Goal: Complete Application Form: Complete application form

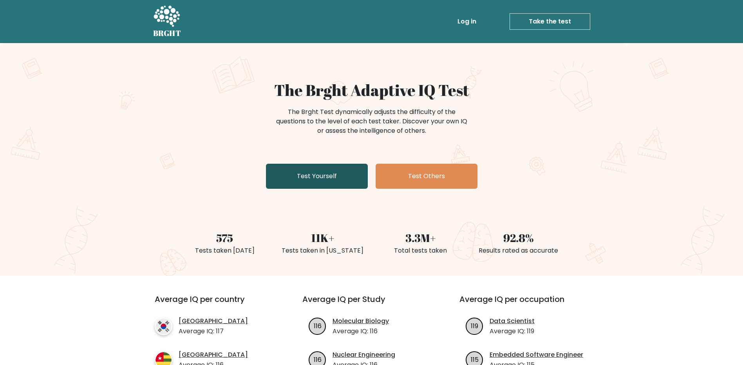
click at [332, 182] on link "Test Yourself" at bounding box center [317, 176] width 102 height 25
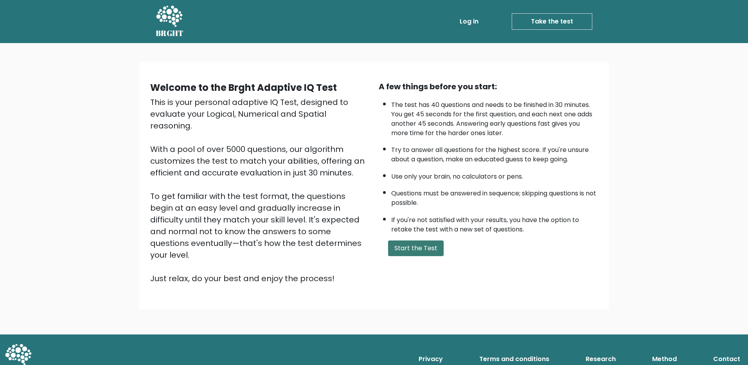
click at [420, 250] on button "Start the Test" at bounding box center [416, 248] width 56 height 16
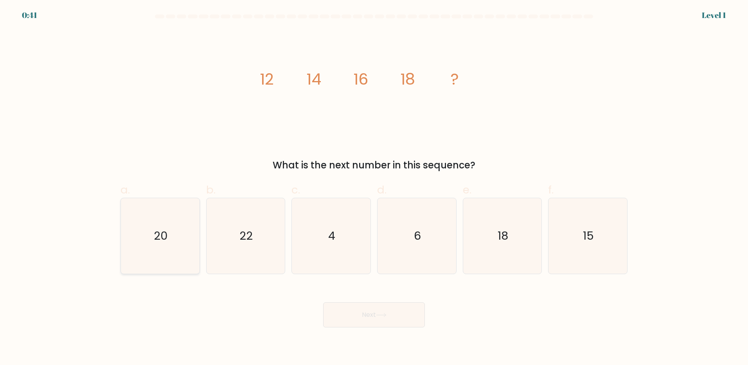
click at [162, 245] on icon "20" at bounding box center [161, 236] width 76 height 76
click at [374, 187] on input "a. 20" at bounding box center [374, 184] width 0 height 5
radio input "true"
click at [372, 322] on button "Next" at bounding box center [374, 314] width 102 height 25
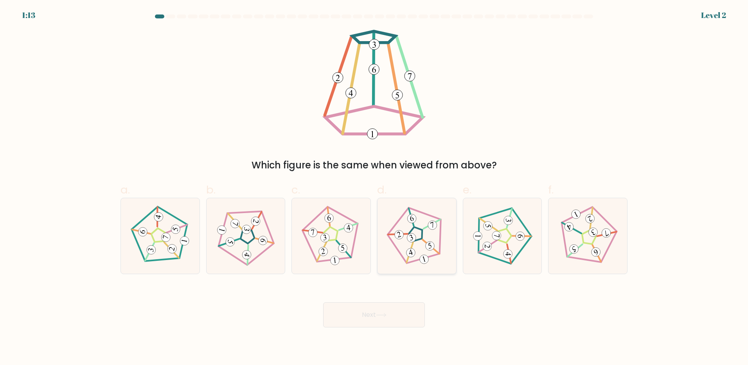
click at [411, 242] on 779 at bounding box center [411, 238] width 11 height 11
click at [375, 187] on input "d." at bounding box center [374, 184] width 0 height 5
radio input "true"
click at [381, 312] on button "Next" at bounding box center [374, 314] width 102 height 25
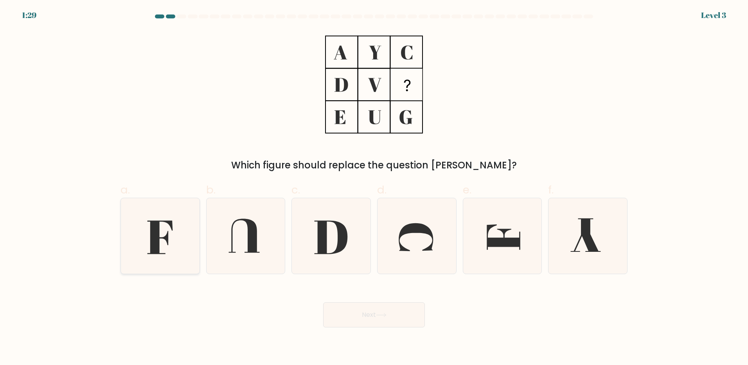
click at [166, 244] on icon at bounding box center [161, 236] width 76 height 76
click at [374, 187] on input "a." at bounding box center [374, 184] width 0 height 5
radio input "true"
click at [348, 317] on button "Next" at bounding box center [374, 314] width 102 height 25
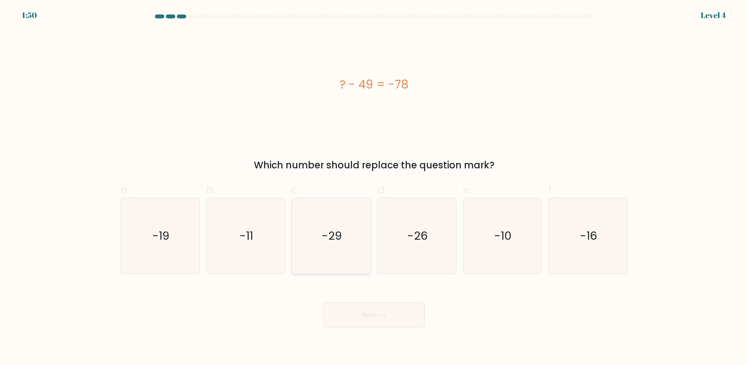
click at [330, 252] on icon "-29" at bounding box center [332, 236] width 76 height 76
click at [374, 187] on input "c. -29" at bounding box center [374, 184] width 0 height 5
radio input "true"
click at [364, 317] on button "Next" at bounding box center [374, 314] width 102 height 25
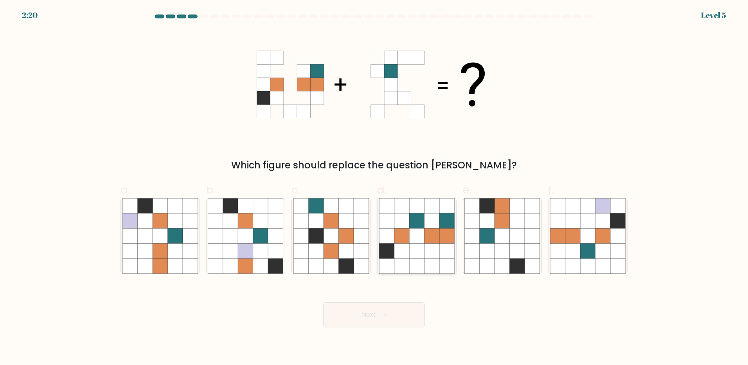
click at [421, 238] on icon at bounding box center [416, 235] width 15 height 15
click at [375, 187] on input "d." at bounding box center [374, 184] width 0 height 5
radio input "true"
click at [382, 315] on icon at bounding box center [381, 315] width 11 height 4
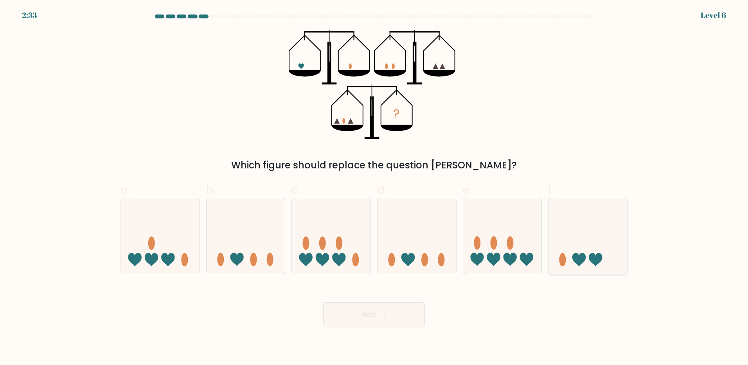
click at [558, 249] on icon at bounding box center [588, 235] width 79 height 65
click at [375, 187] on input "f." at bounding box center [374, 184] width 0 height 5
radio input "true"
click at [385, 319] on button "Next" at bounding box center [374, 314] width 102 height 25
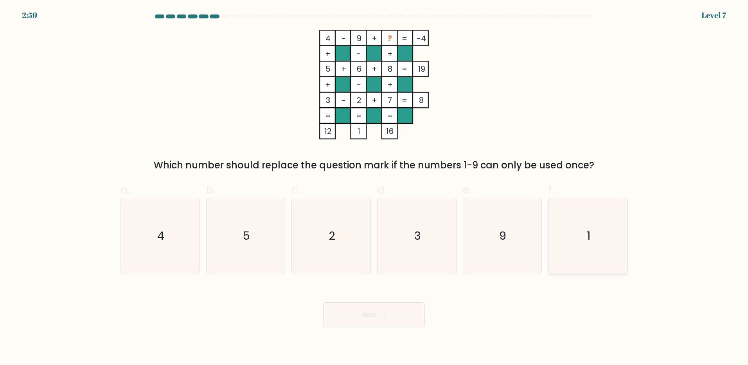
click at [597, 253] on icon "1" at bounding box center [588, 236] width 76 height 76
click at [375, 187] on input "f. 1" at bounding box center [374, 184] width 0 height 5
radio input "true"
click at [381, 306] on button "Next" at bounding box center [374, 314] width 102 height 25
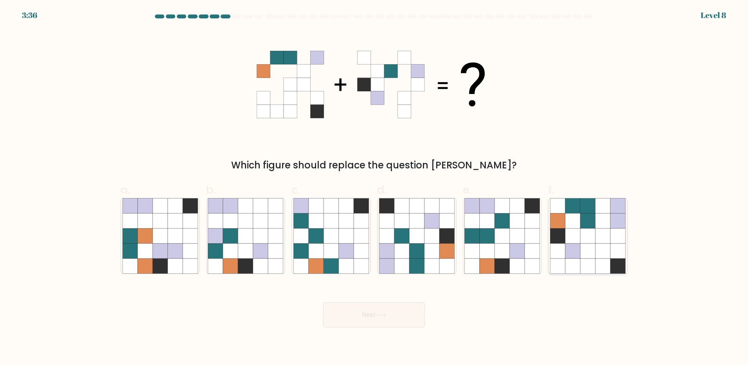
click at [584, 223] on icon at bounding box center [588, 220] width 15 height 15
click at [375, 187] on input "f." at bounding box center [374, 184] width 0 height 5
radio input "true"
click at [396, 319] on button "Next" at bounding box center [374, 314] width 102 height 25
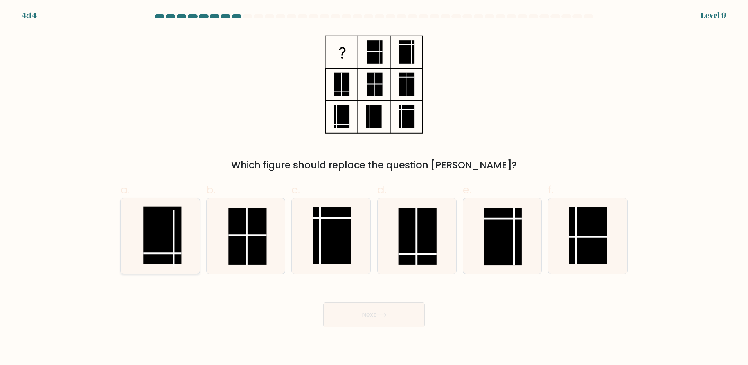
click at [170, 244] on rect at bounding box center [162, 235] width 38 height 57
click at [374, 187] on input "a." at bounding box center [374, 184] width 0 height 5
radio input "true"
click at [377, 312] on button "Next" at bounding box center [374, 314] width 102 height 25
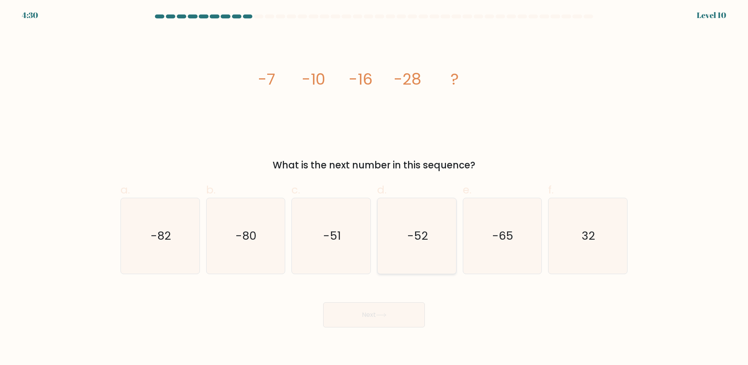
click at [433, 245] on icon "-52" at bounding box center [417, 236] width 76 height 76
click at [375, 187] on input "d. -52" at bounding box center [374, 184] width 0 height 5
radio input "true"
click at [398, 326] on button "Next" at bounding box center [374, 314] width 102 height 25
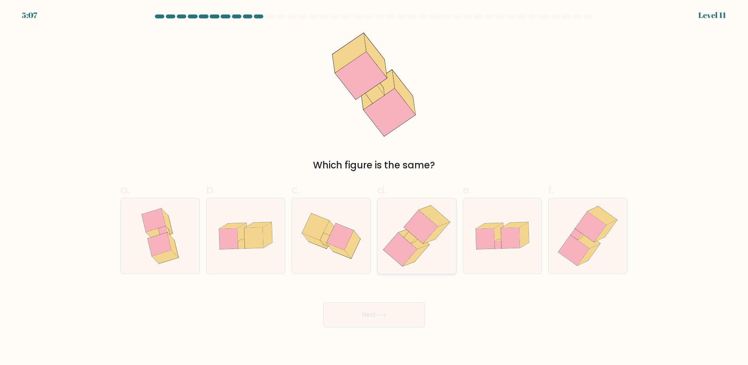
click at [420, 252] on icon at bounding box center [416, 256] width 26 height 22
click at [375, 187] on input "d." at bounding box center [374, 184] width 0 height 5
radio input "true"
click at [391, 318] on button "Next" at bounding box center [374, 314] width 102 height 25
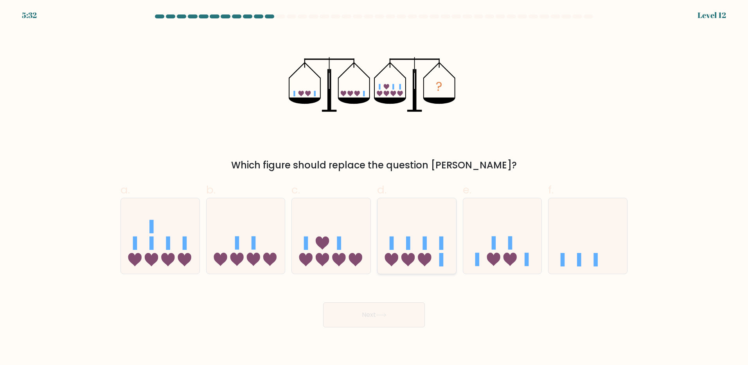
click at [409, 255] on icon at bounding box center [408, 259] width 13 height 13
click at [375, 187] on input "d." at bounding box center [374, 184] width 0 height 5
radio input "true"
click at [381, 314] on icon at bounding box center [381, 315] width 11 height 4
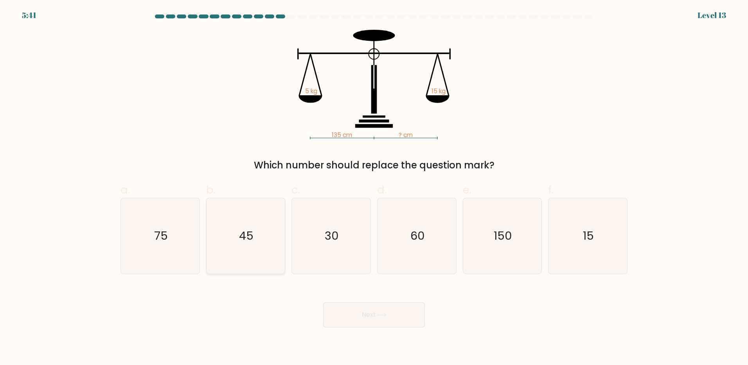
click at [234, 230] on icon "45" at bounding box center [246, 236] width 76 height 76
click at [374, 187] on input "b. 45" at bounding box center [374, 184] width 0 height 5
radio input "true"
click at [425, 313] on div "Next" at bounding box center [374, 305] width 517 height 44
click at [406, 323] on button "Next" at bounding box center [374, 314] width 102 height 25
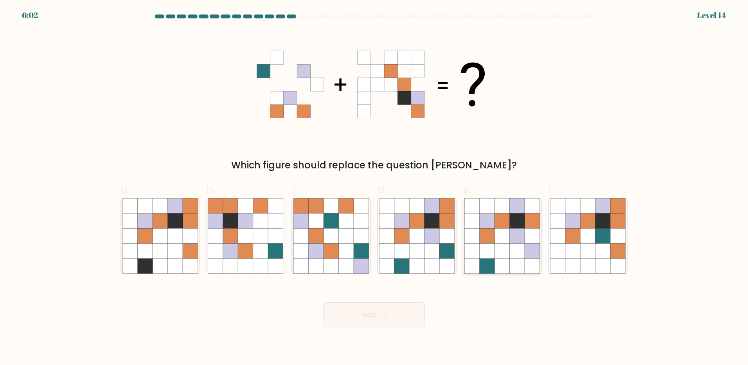
click at [503, 256] on icon at bounding box center [502, 250] width 15 height 15
click at [375, 187] on input "e." at bounding box center [374, 184] width 0 height 5
radio input "true"
click at [409, 303] on button "Next" at bounding box center [374, 314] width 102 height 25
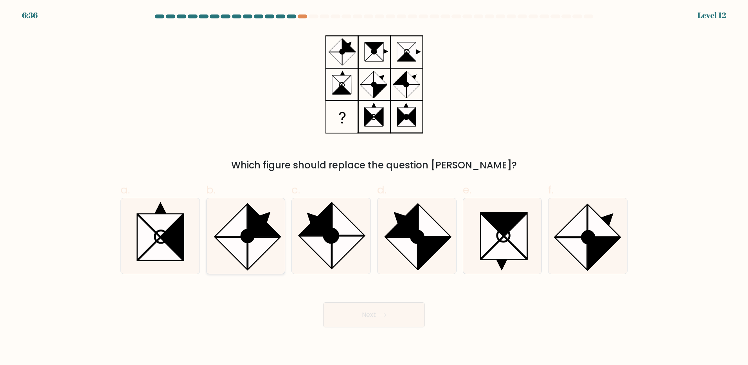
click at [252, 233] on circle at bounding box center [248, 236] width 18 height 18
click at [374, 187] on input "b." at bounding box center [374, 184] width 0 height 5
radio input "true"
click at [370, 310] on button "Next" at bounding box center [374, 314] width 102 height 25
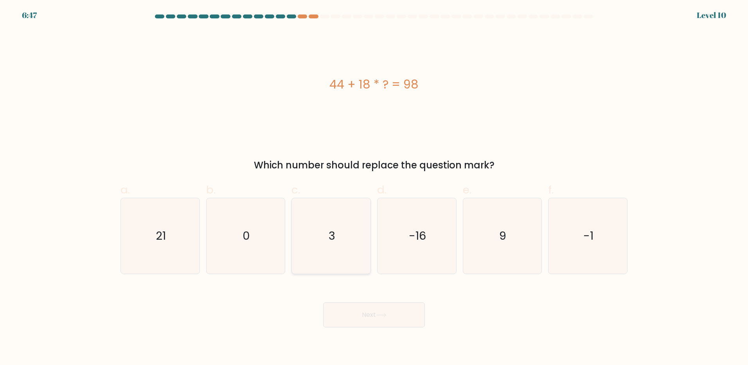
click at [319, 249] on icon "3" at bounding box center [332, 236] width 76 height 76
click at [374, 187] on input "c. 3" at bounding box center [374, 184] width 0 height 5
radio input "true"
click at [380, 317] on icon at bounding box center [381, 315] width 11 height 4
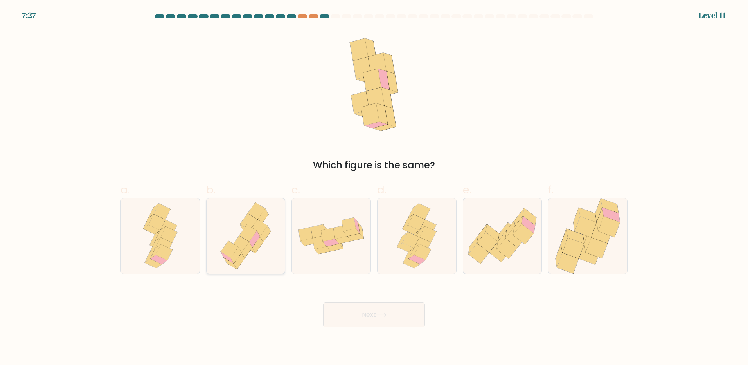
click at [248, 260] on icon at bounding box center [245, 236] width 61 height 76
click at [374, 187] on input "b." at bounding box center [374, 184] width 0 height 5
radio input "true"
click at [348, 311] on button "Next" at bounding box center [374, 314] width 102 height 25
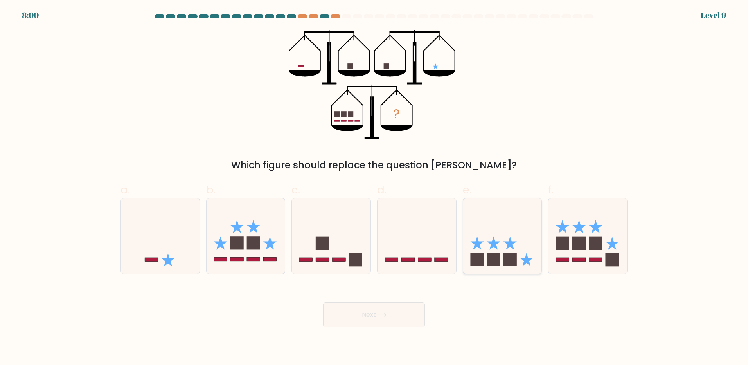
click at [516, 261] on rect at bounding box center [510, 259] width 13 height 13
click at [375, 187] on input "e." at bounding box center [374, 184] width 0 height 5
radio input "true"
click at [400, 315] on button "Next" at bounding box center [374, 314] width 102 height 25
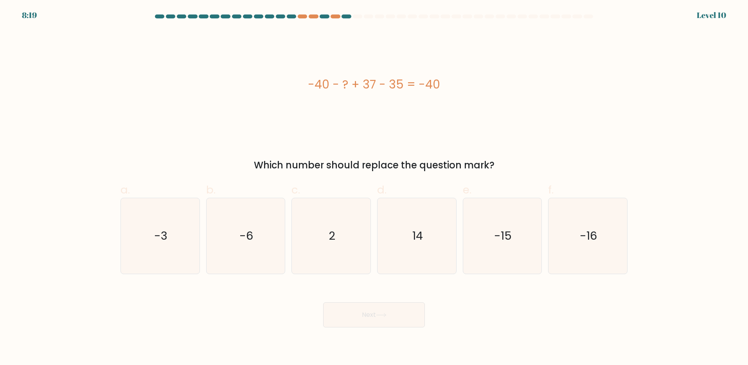
drag, startPoint x: 352, startPoint y: 219, endPoint x: 380, endPoint y: 294, distance: 80.9
click at [351, 219] on icon "2" at bounding box center [332, 236] width 76 height 76
click at [374, 187] on input "c. 2" at bounding box center [374, 184] width 0 height 5
radio input "true"
click at [353, 298] on div "Next" at bounding box center [374, 305] width 517 height 44
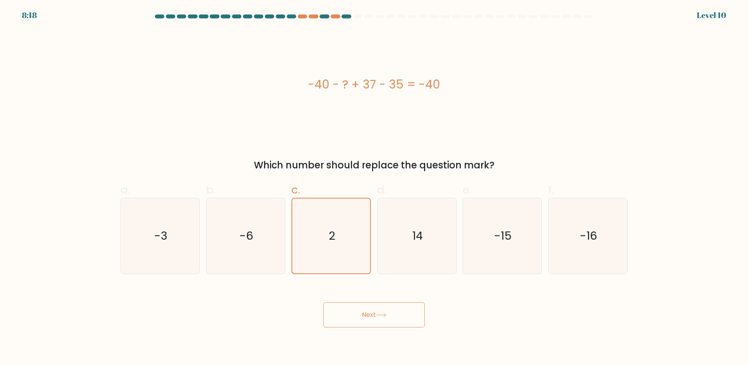
click at [361, 309] on button "Next" at bounding box center [374, 314] width 102 height 25
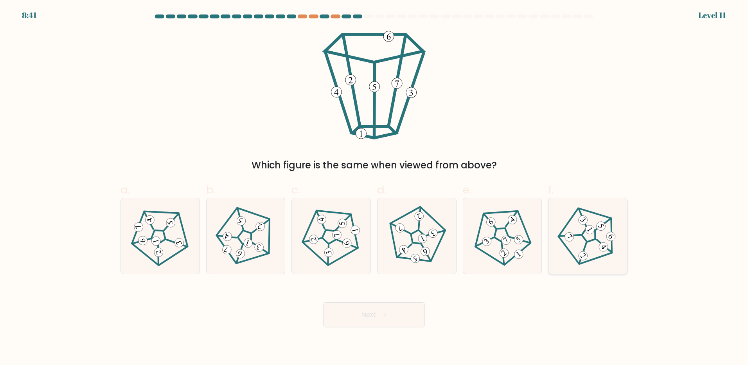
click at [604, 234] on icon at bounding box center [588, 236] width 60 height 60
click at [375, 187] on input "f." at bounding box center [374, 184] width 0 height 5
radio input "true"
click at [399, 320] on button "Next" at bounding box center [374, 314] width 102 height 25
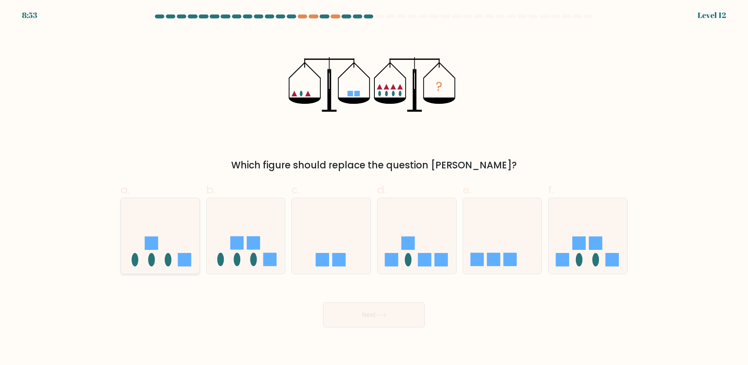
click at [174, 254] on icon at bounding box center [160, 235] width 79 height 65
click at [374, 187] on input "a." at bounding box center [374, 184] width 0 height 5
radio input "true"
click at [571, 252] on icon at bounding box center [588, 235] width 79 height 65
click at [375, 187] on input "f." at bounding box center [374, 184] width 0 height 5
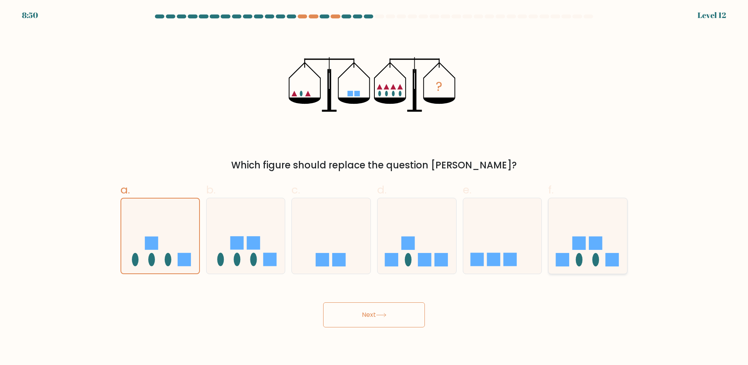
radio input "true"
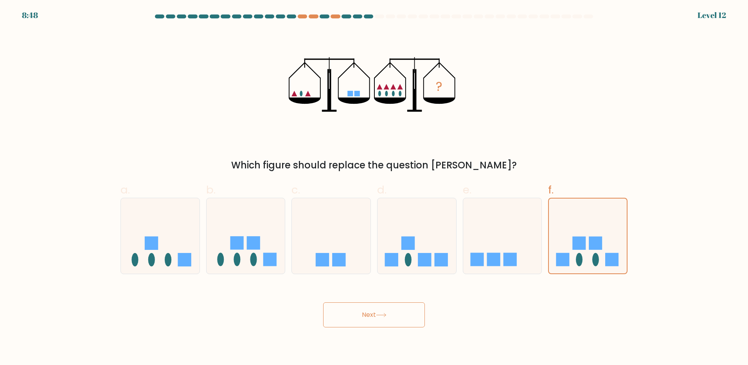
click at [378, 320] on button "Next" at bounding box center [374, 314] width 102 height 25
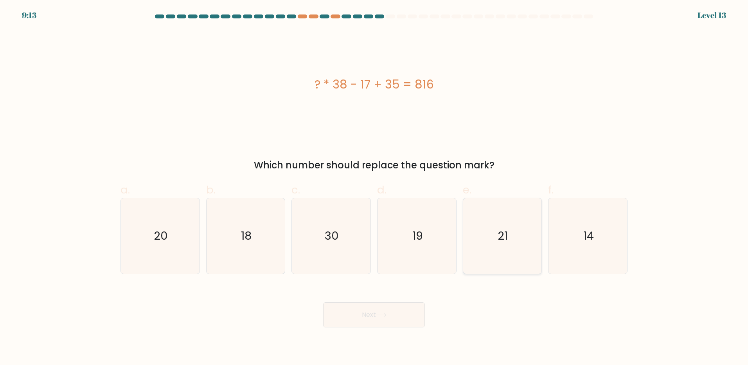
drag, startPoint x: 497, startPoint y: 253, endPoint x: 482, endPoint y: 274, distance: 26.1
click at [497, 254] on icon "21" at bounding box center [503, 236] width 76 height 76
click at [375, 187] on input "e. 21" at bounding box center [374, 184] width 0 height 5
radio input "true"
click at [400, 326] on button "Next" at bounding box center [374, 314] width 102 height 25
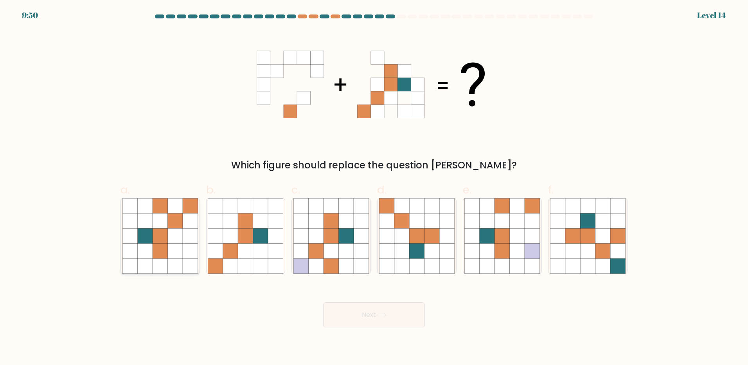
click at [135, 235] on icon at bounding box center [130, 235] width 15 height 15
click at [374, 187] on input "a." at bounding box center [374, 184] width 0 height 5
radio input "true"
click at [394, 318] on button "Next" at bounding box center [374, 314] width 102 height 25
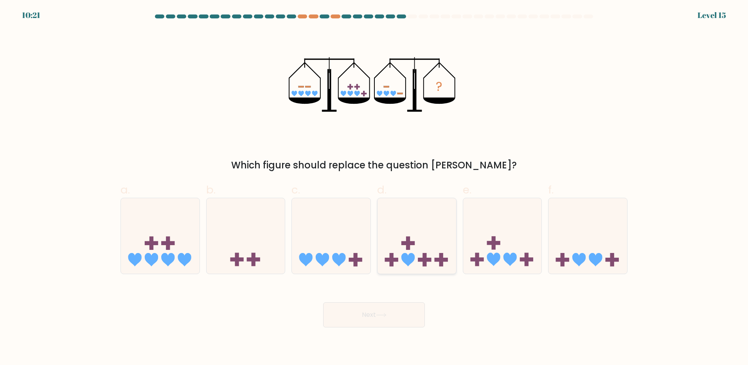
click at [427, 258] on rect at bounding box center [424, 260] width 13 height 4
click at [375, 187] on input "d." at bounding box center [374, 184] width 0 height 5
radio input "true"
click at [410, 312] on button "Next" at bounding box center [374, 314] width 102 height 25
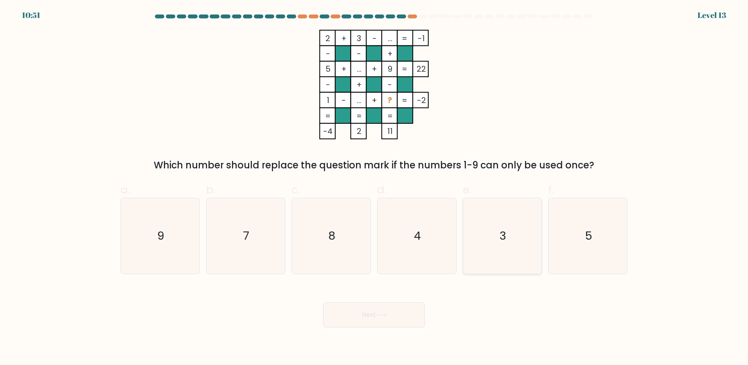
click at [500, 233] on text "3" at bounding box center [503, 236] width 7 height 16
click at [375, 187] on input "e. 3" at bounding box center [374, 184] width 0 height 5
radio input "true"
click at [381, 314] on icon at bounding box center [381, 315] width 11 height 4
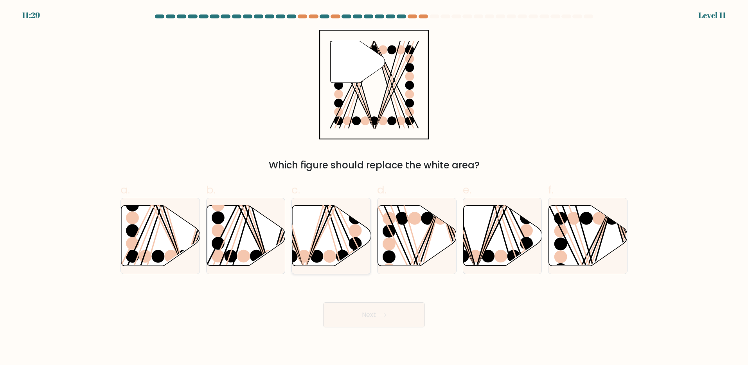
click at [343, 229] on icon at bounding box center [331, 236] width 79 height 60
click at [374, 187] on input "c." at bounding box center [374, 184] width 0 height 5
radio input "true"
click at [342, 252] on ellipse at bounding box center [342, 256] width 13 height 13
click at [374, 187] on input "c." at bounding box center [374, 184] width 0 height 5
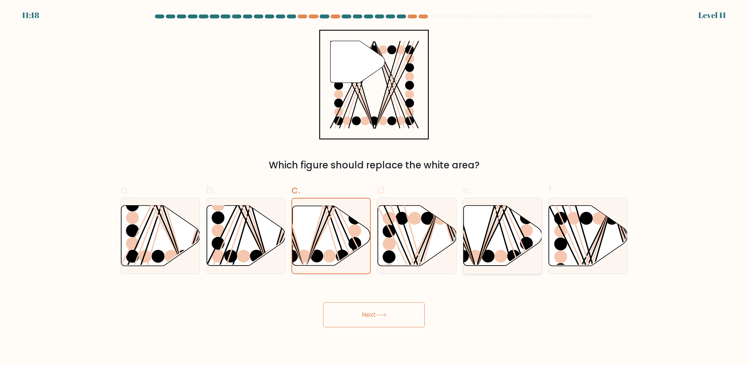
click at [509, 239] on icon at bounding box center [502, 236] width 79 height 60
click at [375, 187] on input "e." at bounding box center [374, 184] width 0 height 5
radio input "true"
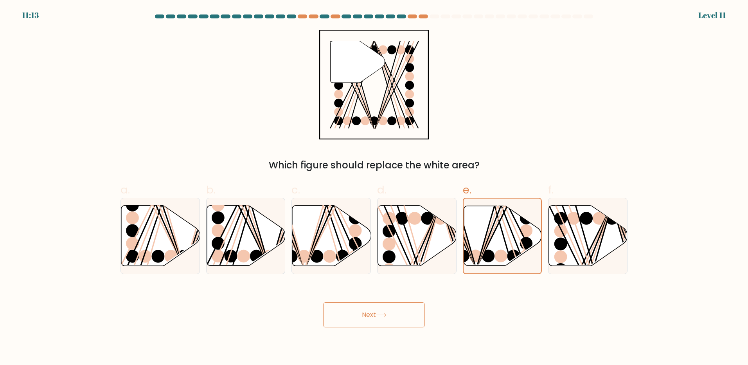
click at [376, 322] on button "Next" at bounding box center [374, 314] width 102 height 25
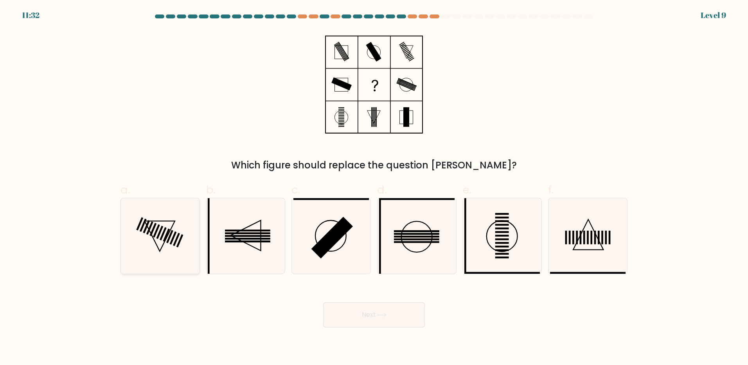
click at [165, 238] on icon at bounding box center [161, 236] width 76 height 76
click at [374, 187] on input "a." at bounding box center [374, 184] width 0 height 5
radio input "true"
click at [350, 309] on button "Next" at bounding box center [374, 314] width 102 height 25
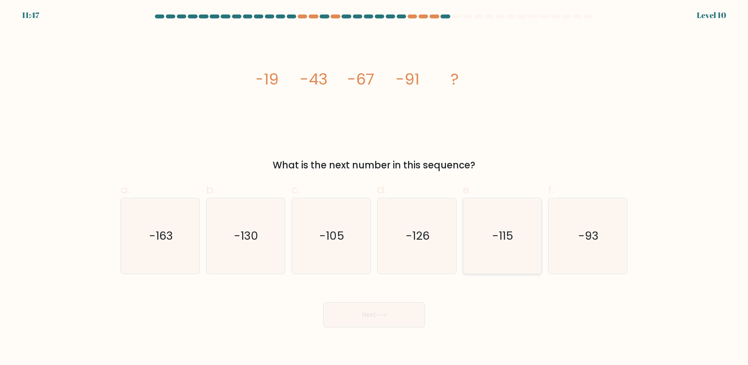
click at [527, 229] on icon "-115" at bounding box center [503, 236] width 76 height 76
click at [375, 187] on input "e. -115" at bounding box center [374, 184] width 0 height 5
radio input "true"
click at [382, 309] on button "Next" at bounding box center [374, 314] width 102 height 25
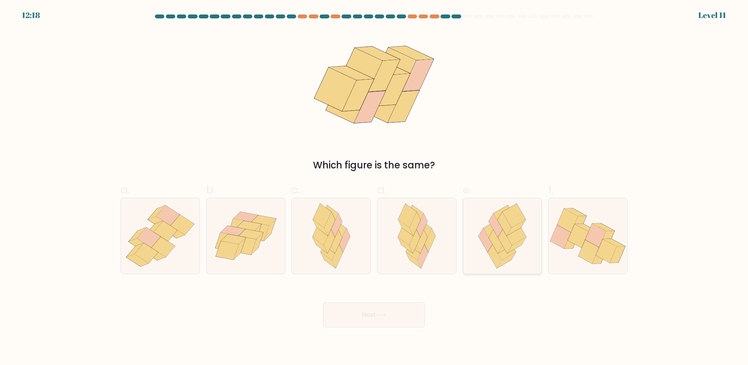
click at [522, 242] on icon at bounding box center [517, 245] width 19 height 16
click at [375, 187] on input "e." at bounding box center [374, 184] width 0 height 5
radio input "true"
click at [411, 316] on button "Next" at bounding box center [374, 314] width 102 height 25
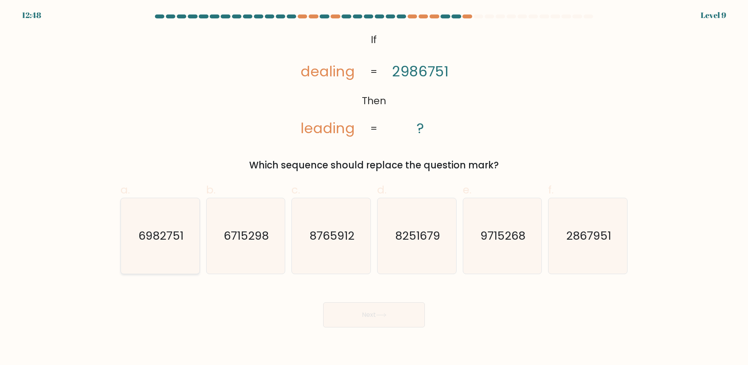
click at [138, 241] on icon "6982751" at bounding box center [161, 236] width 76 height 76
click at [374, 187] on input "a. 6982751" at bounding box center [374, 184] width 0 height 5
radio input "true"
click at [358, 312] on button "Next" at bounding box center [374, 314] width 102 height 25
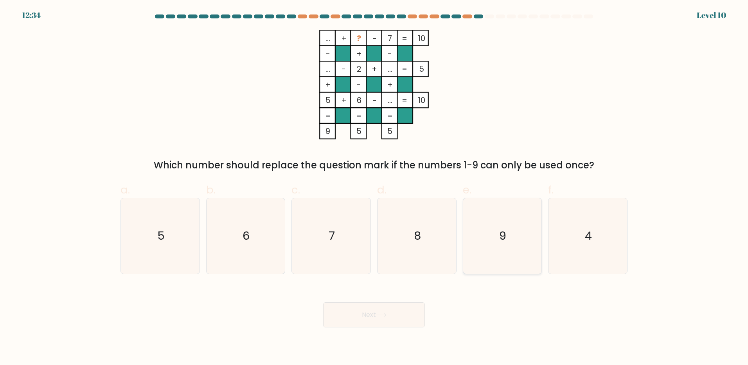
drag, startPoint x: 504, startPoint y: 221, endPoint x: 489, endPoint y: 241, distance: 24.8
click at [506, 222] on icon "9" at bounding box center [503, 236] width 76 height 76
click at [375, 187] on input "e. 9" at bounding box center [374, 184] width 0 height 5
radio input "true"
click at [369, 305] on button "Next" at bounding box center [374, 314] width 102 height 25
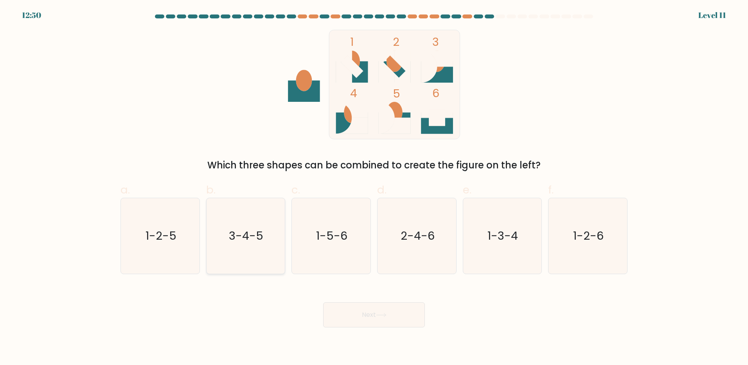
click at [285, 244] on div "3-4-5" at bounding box center [245, 236] width 79 height 76
click at [374, 187] on input "b. 3-4-5" at bounding box center [374, 184] width 0 height 5
radio input "true"
click at [380, 313] on icon at bounding box center [381, 315] width 11 height 4
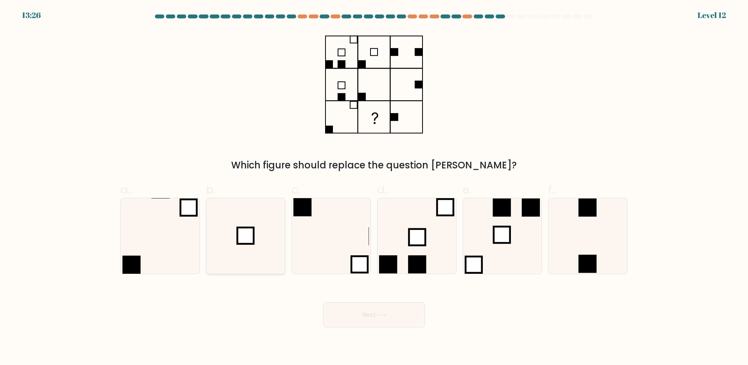
click at [237, 245] on icon at bounding box center [246, 236] width 76 height 76
click at [374, 187] on input "b." at bounding box center [374, 184] width 0 height 5
radio input "true"
click at [340, 321] on button "Next" at bounding box center [374, 314] width 102 height 25
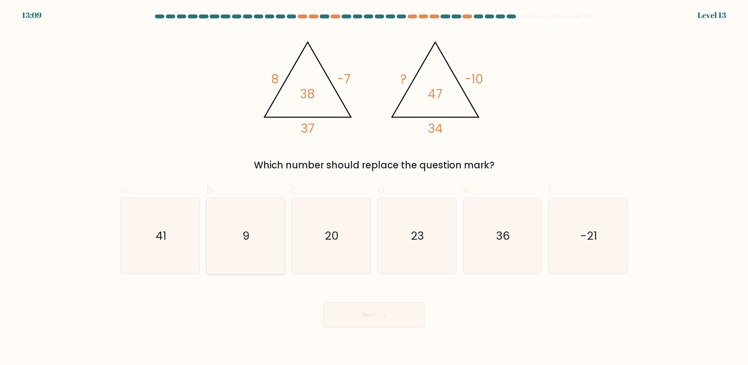
click at [246, 242] on text "9" at bounding box center [246, 236] width 7 height 16
click at [374, 187] on input "b. 9" at bounding box center [374, 184] width 0 height 5
radio input "true"
click at [364, 318] on button "Next" at bounding box center [374, 314] width 102 height 25
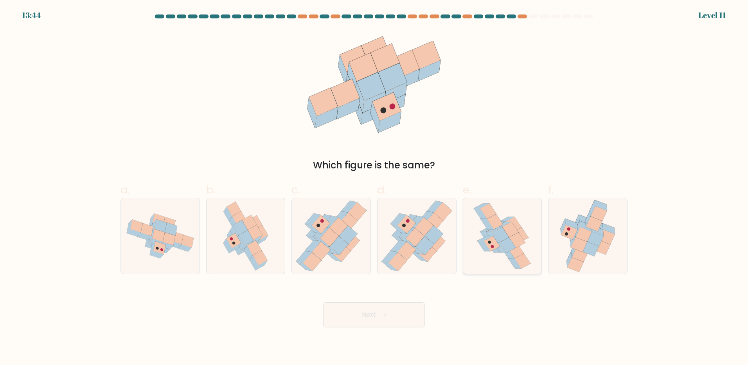
click at [505, 247] on icon at bounding box center [508, 244] width 16 height 15
click at [375, 187] on input "e." at bounding box center [374, 184] width 0 height 5
radio input "true"
click at [345, 315] on button "Next" at bounding box center [374, 314] width 102 height 25
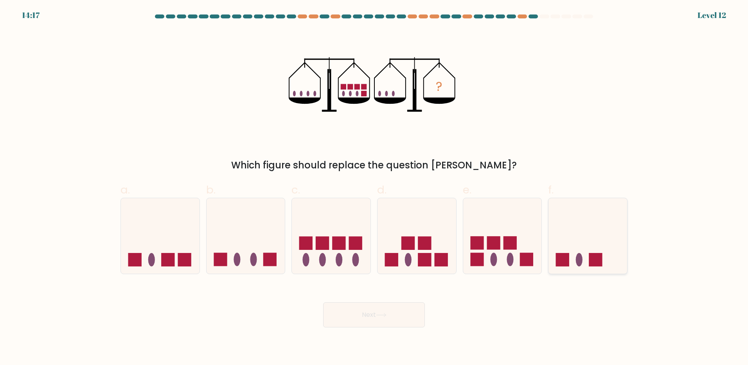
click at [575, 251] on icon at bounding box center [588, 235] width 79 height 65
click at [375, 187] on input "f." at bounding box center [374, 184] width 0 height 5
radio input "true"
click at [406, 316] on button "Next" at bounding box center [374, 314] width 102 height 25
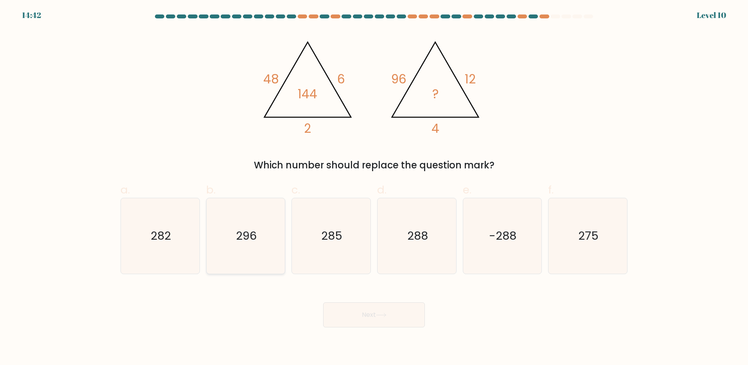
click at [259, 235] on icon "296" at bounding box center [246, 236] width 76 height 76
click at [374, 187] on input "b. 296" at bounding box center [374, 184] width 0 height 5
radio input "true"
click at [373, 303] on button "Next" at bounding box center [374, 314] width 102 height 25
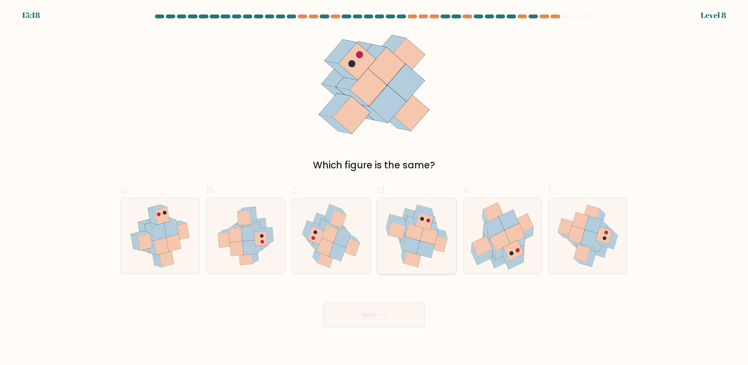
click at [424, 255] on icon at bounding box center [426, 249] width 18 height 17
click at [375, 187] on input "d." at bounding box center [374, 184] width 0 height 5
radio input "true"
click at [393, 312] on button "Next" at bounding box center [374, 314] width 102 height 25
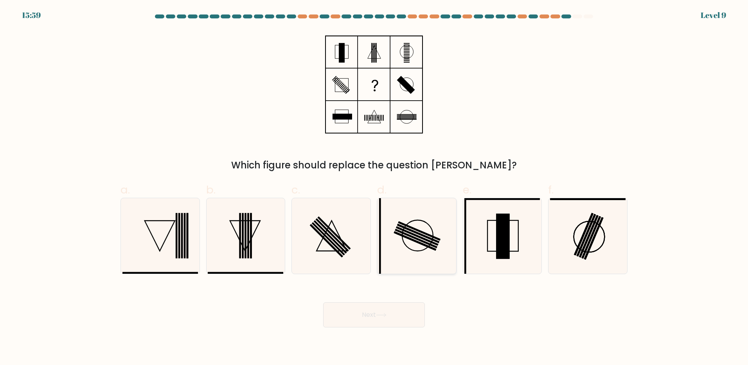
click at [415, 243] on icon at bounding box center [417, 236] width 76 height 76
click at [375, 187] on input "d." at bounding box center [374, 184] width 0 height 5
radio input "true"
click at [328, 249] on icon at bounding box center [332, 236] width 76 height 76
click at [374, 187] on input "c." at bounding box center [374, 184] width 0 height 5
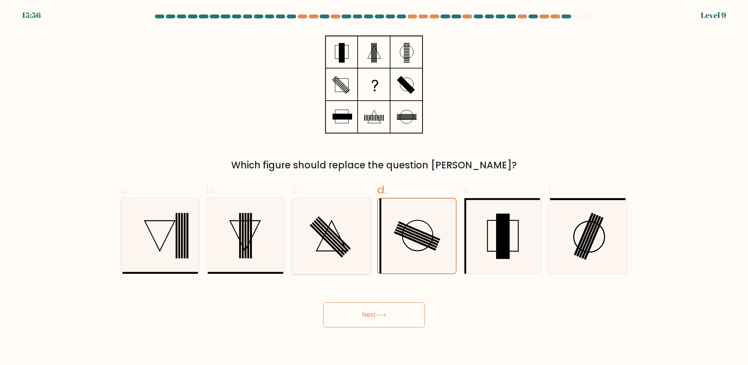
radio input "true"
click at [359, 315] on button "Next" at bounding box center [374, 314] width 102 height 25
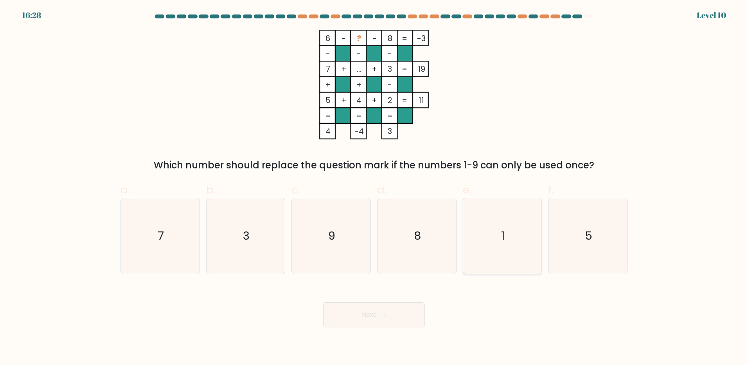
click at [523, 259] on icon "1" at bounding box center [503, 236] width 76 height 76
click at [375, 187] on input "e. 1" at bounding box center [374, 184] width 0 height 5
radio input "true"
click at [393, 324] on button "Next" at bounding box center [374, 314] width 102 height 25
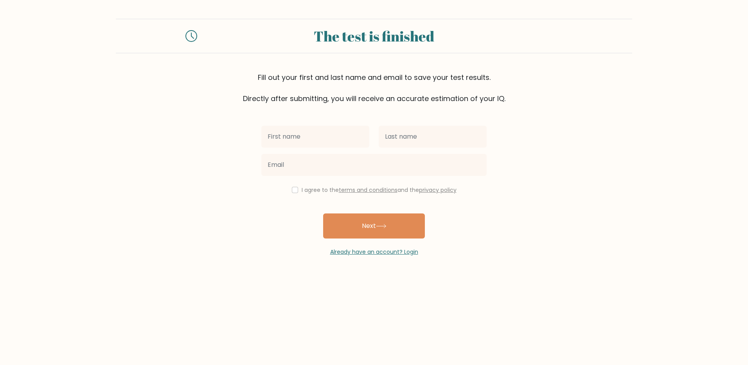
click at [335, 141] on input "text" at bounding box center [315, 137] width 108 height 22
type input "Sofia"
click at [404, 133] on input "text" at bounding box center [433, 137] width 108 height 22
type input "[PERSON_NAME]"
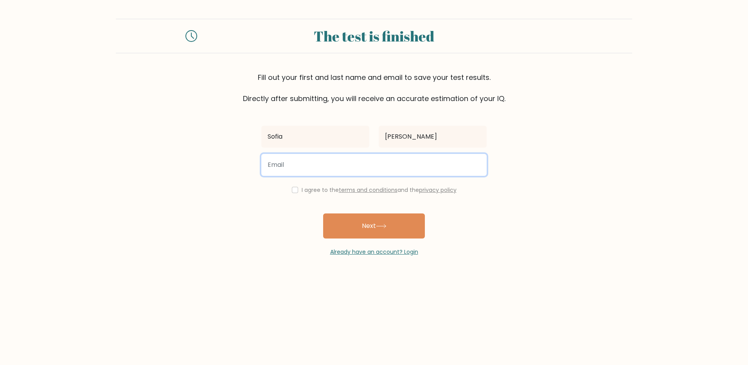
click at [366, 162] on input "email" at bounding box center [373, 165] width 225 height 22
type input "sonnyamur@gmail.com"
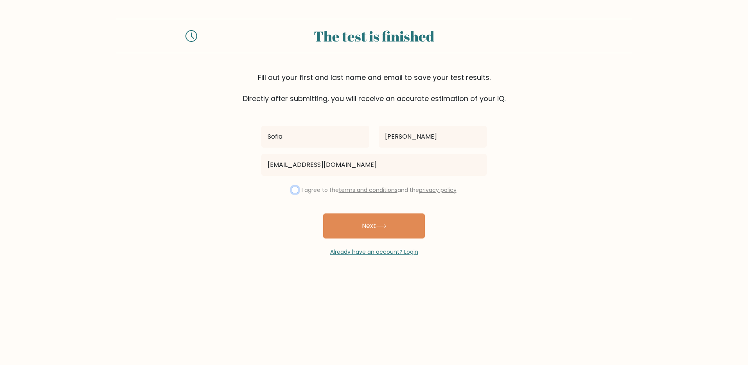
click at [294, 191] on input "checkbox" at bounding box center [295, 190] width 6 height 6
checkbox input "true"
click at [373, 229] on button "Next" at bounding box center [374, 225] width 102 height 25
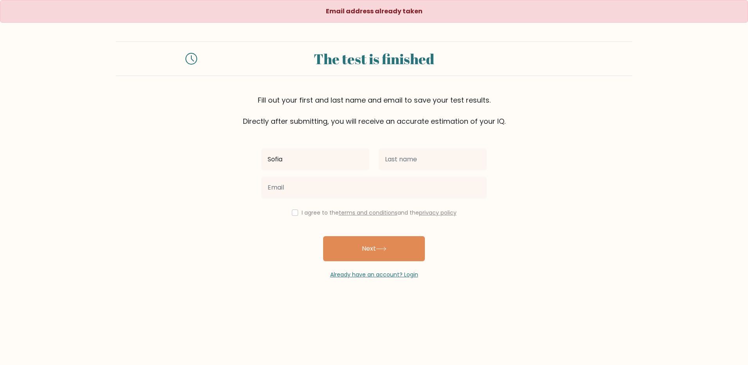
type input "Sofia"
click at [397, 165] on input "text" at bounding box center [433, 159] width 108 height 22
type input "[PERSON_NAME]"
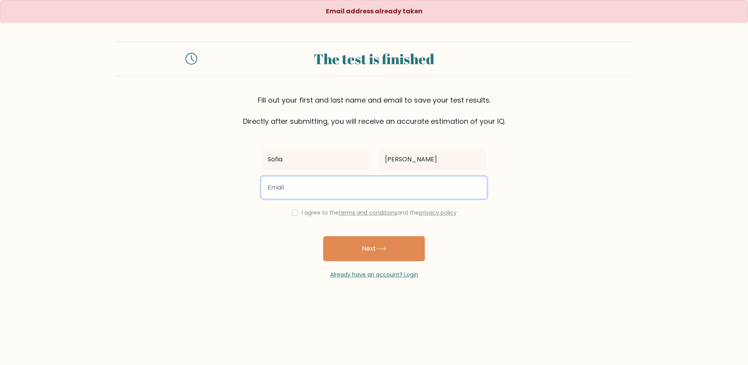
click at [386, 185] on input "email" at bounding box center [373, 188] width 225 height 22
type input "sophyneller@gmail.com"
click at [323, 236] on button "Next" at bounding box center [374, 248] width 102 height 25
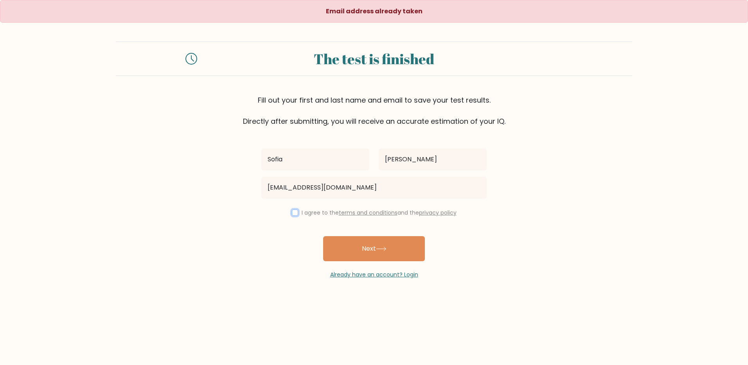
click at [295, 212] on input "checkbox" at bounding box center [295, 212] width 6 height 6
checkbox input "true"
click at [359, 252] on button "Next" at bounding box center [374, 248] width 102 height 25
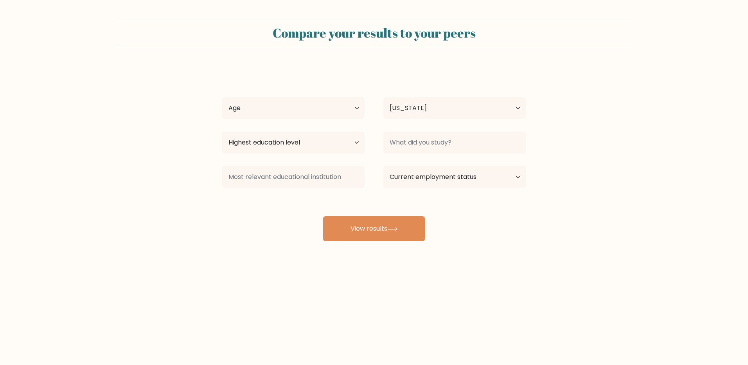
select select "GE"
click at [331, 112] on select "Age Under 18 years old 18-24 years old 25-34 years old 35-44 years old 45-54 ye…" at bounding box center [293, 108] width 142 height 22
select select "18_24"
click at [222, 97] on select "Age Under 18 years old 18-24 years old 25-34 years old 35-44 years old 45-54 ye…" at bounding box center [293, 108] width 142 height 22
click at [418, 110] on select "Country Afghanistan Albania Algeria American Samoa Andorra Angola Anguilla Anta…" at bounding box center [455, 108] width 142 height 22
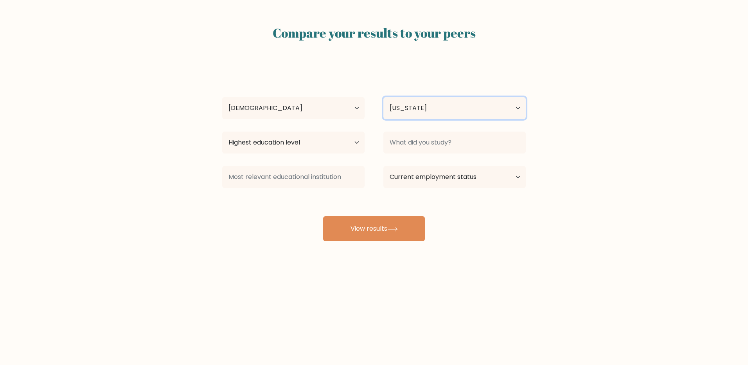
select select "RU"
click at [384, 97] on select "Country Afghanistan Albania Algeria American Samoa Andorra Angola Anguilla Anta…" at bounding box center [455, 108] width 142 height 22
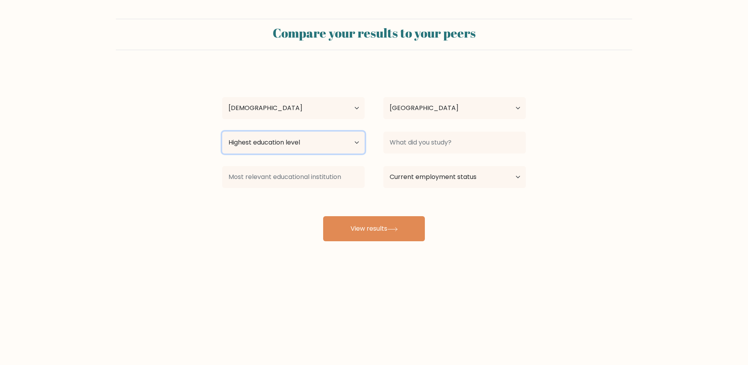
click at [317, 150] on select "Highest education level No schooling Primary Lower Secondary Upper Secondary Oc…" at bounding box center [293, 143] width 142 height 22
select select "primary"
click at [222, 132] on select "Highest education level No schooling Primary Lower Secondary Upper Secondary Oc…" at bounding box center [293, 143] width 142 height 22
click at [295, 150] on select "Highest education level No schooling Primary Lower Secondary Upper Secondary Oc…" at bounding box center [293, 143] width 142 height 22
drag, startPoint x: 297, startPoint y: 146, endPoint x: 302, endPoint y: 145, distance: 5.6
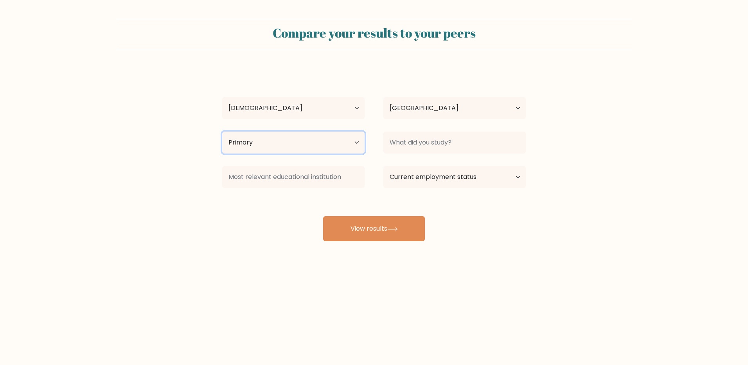
click at [297, 146] on select "Highest education level No schooling Primary Lower Secondary Upper Secondary Oc…" at bounding box center [293, 143] width 142 height 22
click at [324, 147] on select "Highest education level No schooling Primary Lower Secondary Upper Secondary Oc…" at bounding box center [293, 143] width 142 height 22
drag, startPoint x: 321, startPoint y: 146, endPoint x: 436, endPoint y: 154, distance: 115.3
click at [325, 145] on select "Highest education level No schooling Primary Lower Secondary Upper Secondary Oc…" at bounding box center [293, 143] width 142 height 22
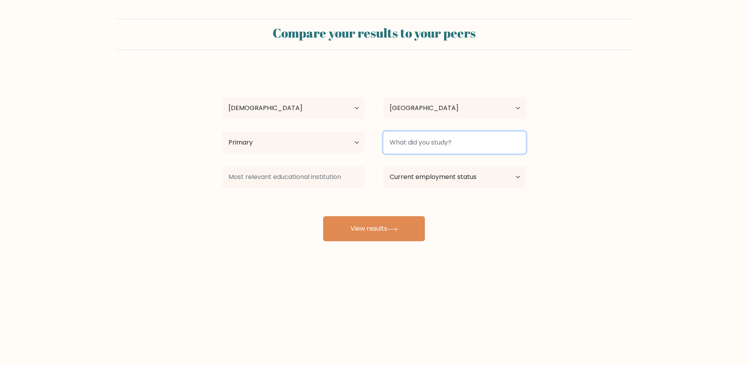
click at [424, 147] on input at bounding box center [455, 143] width 142 height 22
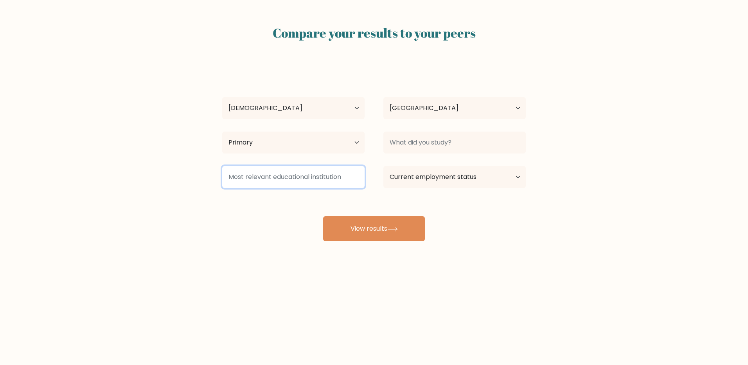
click at [317, 174] on input at bounding box center [293, 177] width 142 height 22
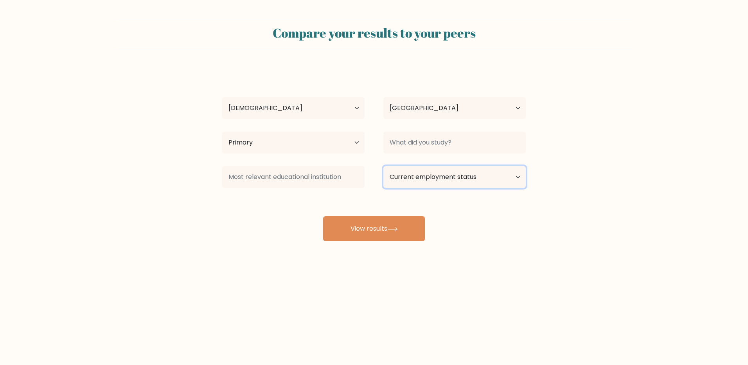
click at [416, 175] on select "Current employment status Employed Student Retired Other / prefer not to answer" at bounding box center [455, 177] width 142 height 22
select select "employed"
click at [384, 166] on select "Current employment status Employed Student Retired Other / prefer not to answer" at bounding box center [455, 177] width 142 height 22
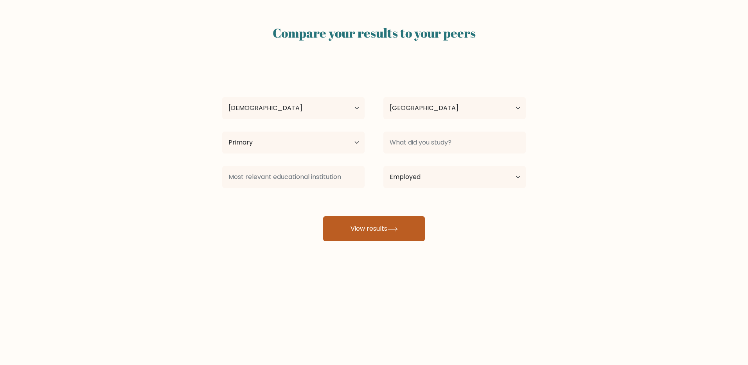
click at [390, 236] on button "View results" at bounding box center [374, 228] width 102 height 25
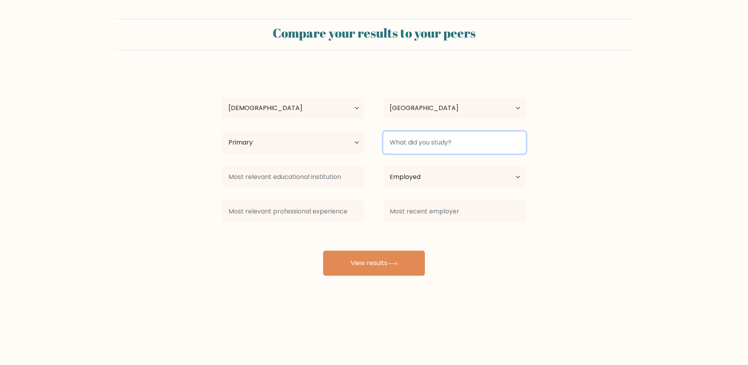
click at [410, 146] on input at bounding box center [455, 143] width 142 height 22
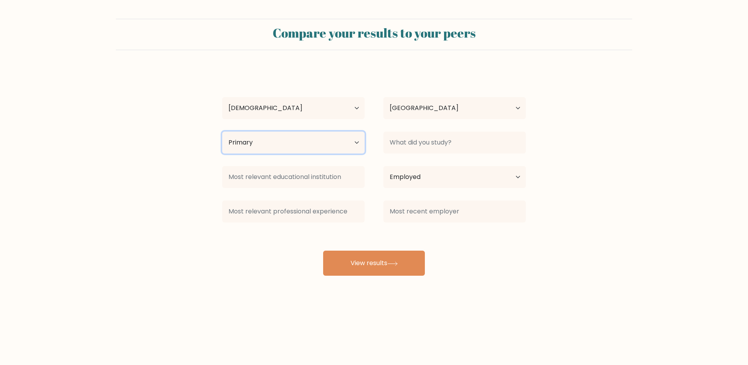
click at [325, 138] on select "Highest education level No schooling Primary Lower Secondary Upper Secondary Oc…" at bounding box center [293, 143] width 142 height 22
select select "bachelors_degree"
click at [222, 132] on select "Highest education level No schooling Primary Lower Secondary Upper Secondary Oc…" at bounding box center [293, 143] width 142 height 22
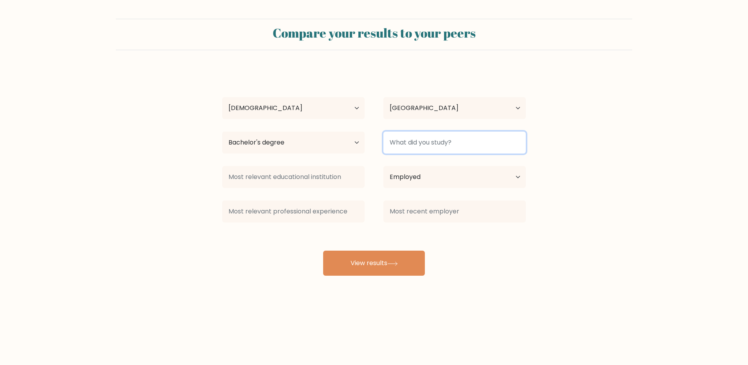
click at [424, 134] on input at bounding box center [455, 143] width 142 height 22
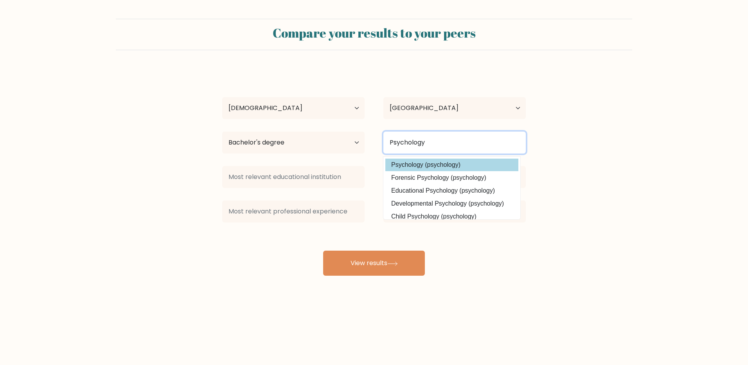
type input "Psychology"
click at [417, 162] on option "Psychology (psychology)" at bounding box center [452, 165] width 133 height 13
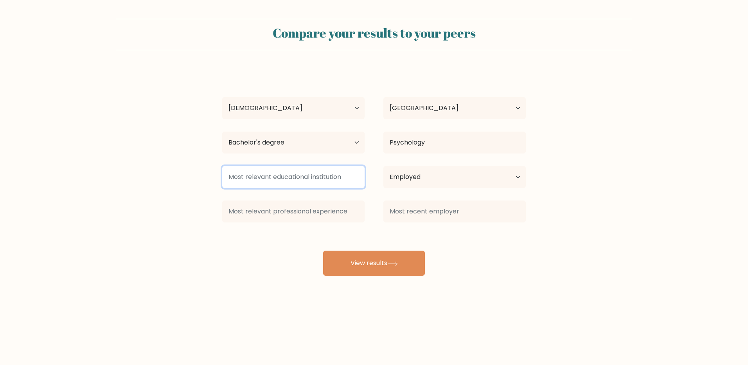
click at [326, 183] on input at bounding box center [293, 177] width 142 height 22
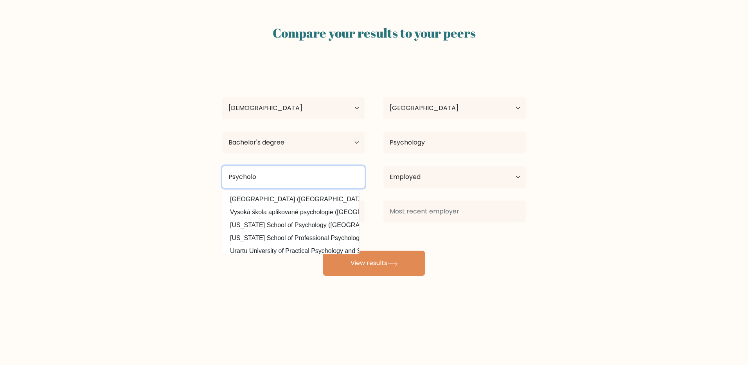
drag, startPoint x: 305, startPoint y: 178, endPoint x: 202, endPoint y: 187, distance: 103.3
click at [202, 187] on form "Compare your results to your peers Sofia Katkova Age Under 18 years old 18-24 y…" at bounding box center [374, 147] width 748 height 257
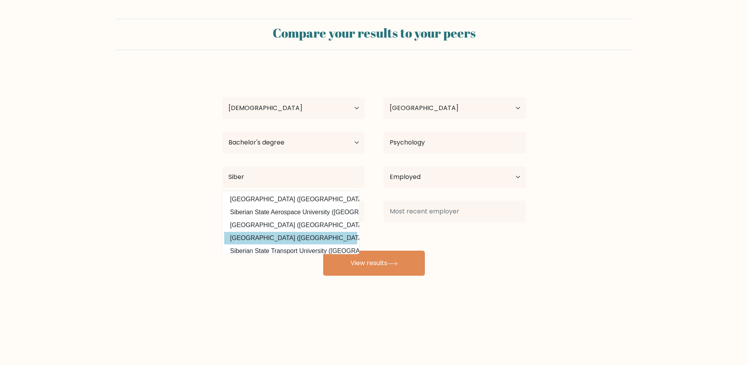
click at [280, 234] on option "Siberian State Medical University (Russia)" at bounding box center [290, 238] width 133 height 13
type input "[GEOGRAPHIC_DATA]"
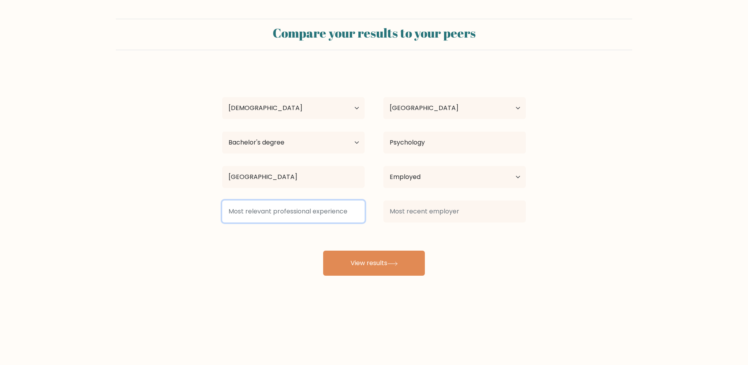
click at [271, 215] on input at bounding box center [293, 211] width 142 height 22
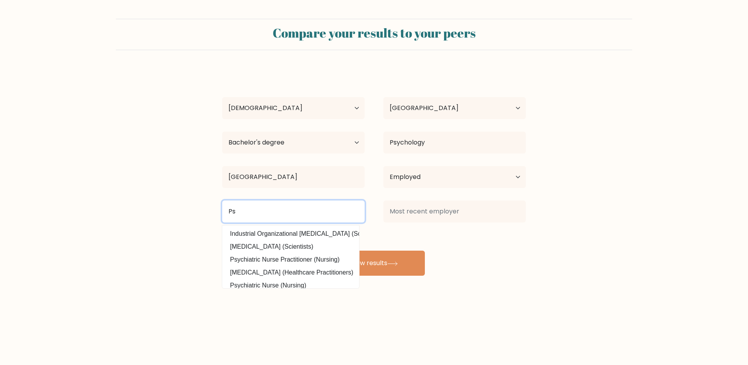
type input "P"
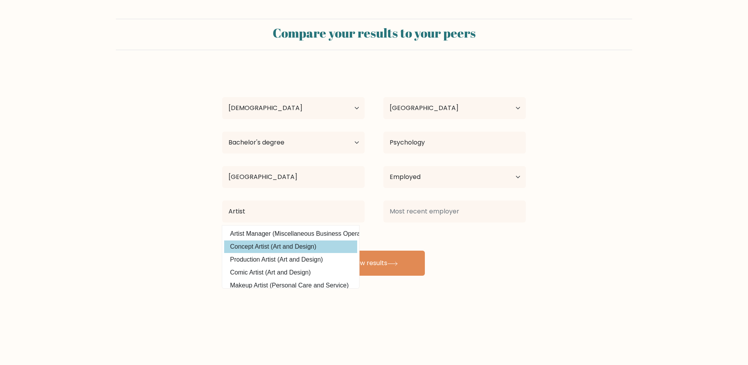
click at [292, 243] on option "Concept Artist (Art and Design)" at bounding box center [290, 246] width 133 height 13
type input "Concept Artist"
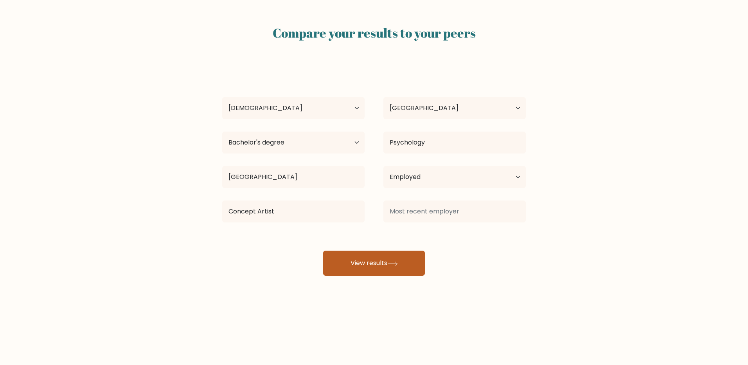
click at [354, 257] on button "View results" at bounding box center [374, 263] width 102 height 25
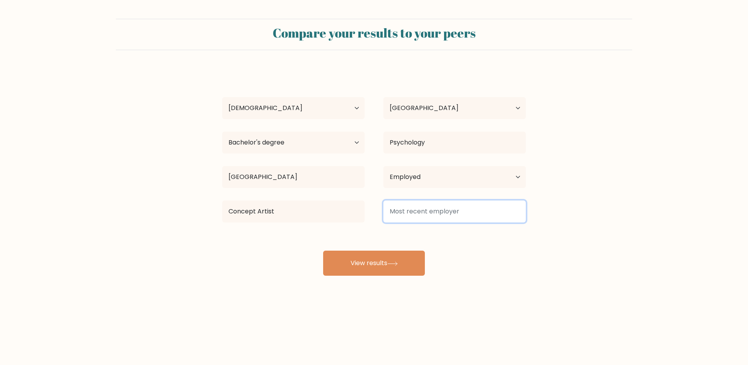
click at [414, 212] on input at bounding box center [455, 211] width 142 height 22
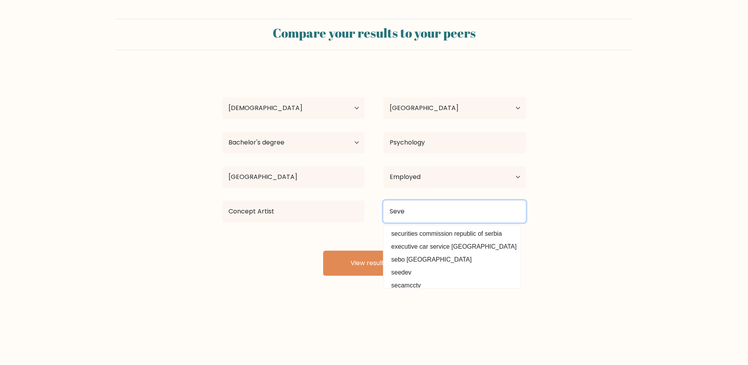
type input "Sever"
drag, startPoint x: 416, startPoint y: 213, endPoint x: 353, endPoint y: 220, distance: 63.4
click at [354, 220] on div "Concept Artist Sever severn school severn travel severstal severgroup severin s…" at bounding box center [374, 211] width 323 height 28
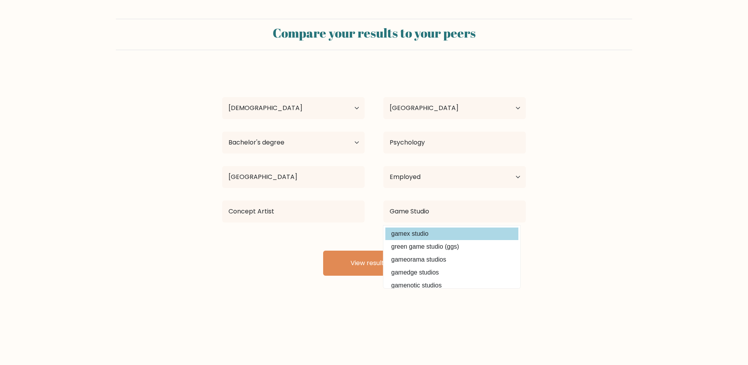
click at [411, 233] on option "gamex studio" at bounding box center [452, 233] width 133 height 13
type input "gamex studio"
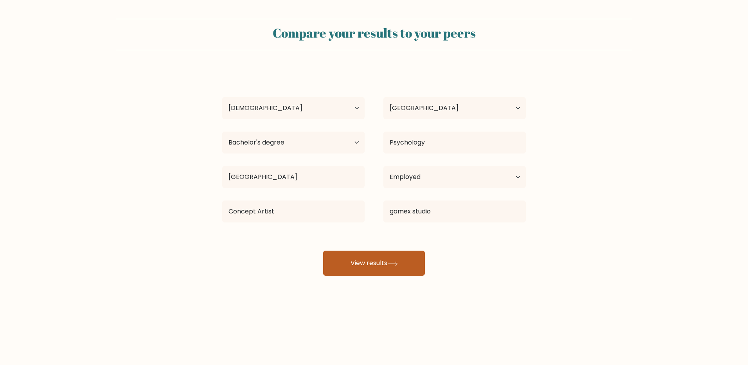
click at [366, 269] on button "View results" at bounding box center [374, 263] width 102 height 25
